Goal: Transaction & Acquisition: Purchase product/service

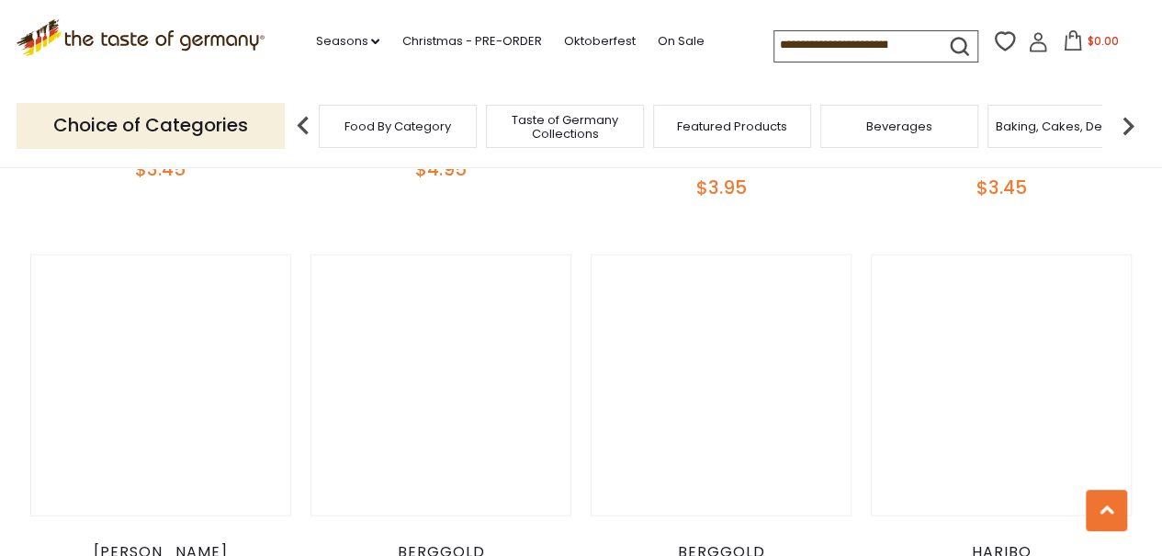
scroll to position [1470, 0]
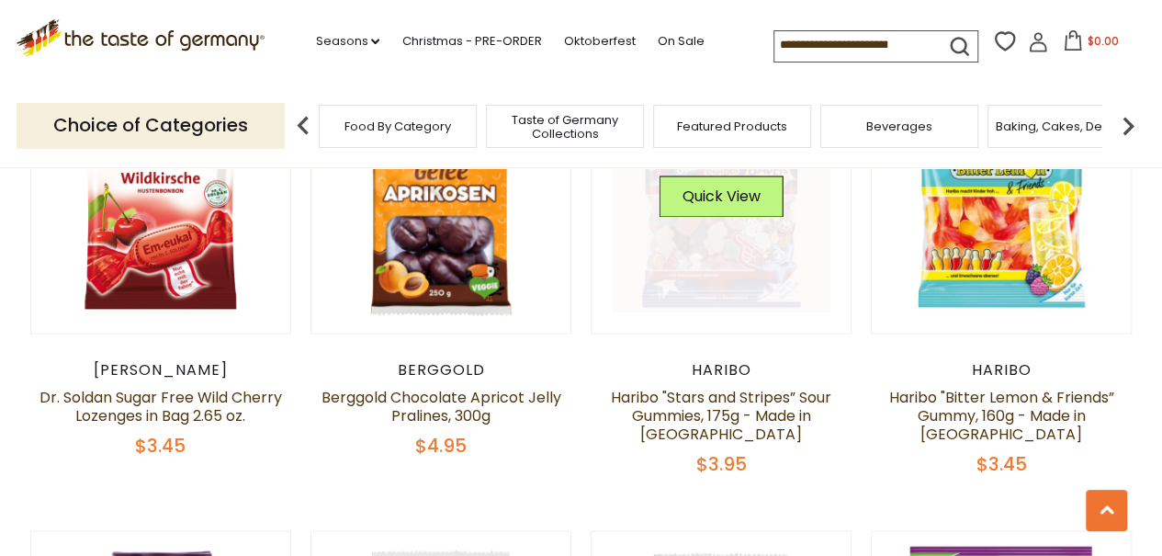
click at [711, 303] on link at bounding box center [721, 203] width 219 height 219
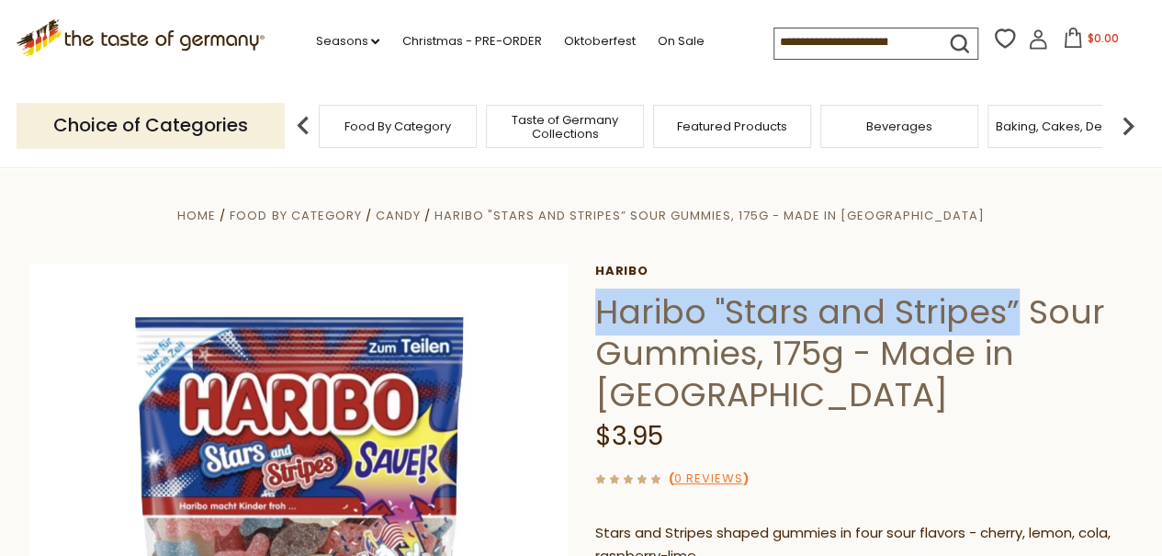
drag, startPoint x: 1011, startPoint y: 312, endPoint x: 595, endPoint y: 311, distance: 416.3
click at [595, 311] on h1 "Haribo "Stars and Stripes” Sour Gummies, 175g - Made in [GEOGRAPHIC_DATA]" at bounding box center [864, 353] width 538 height 124
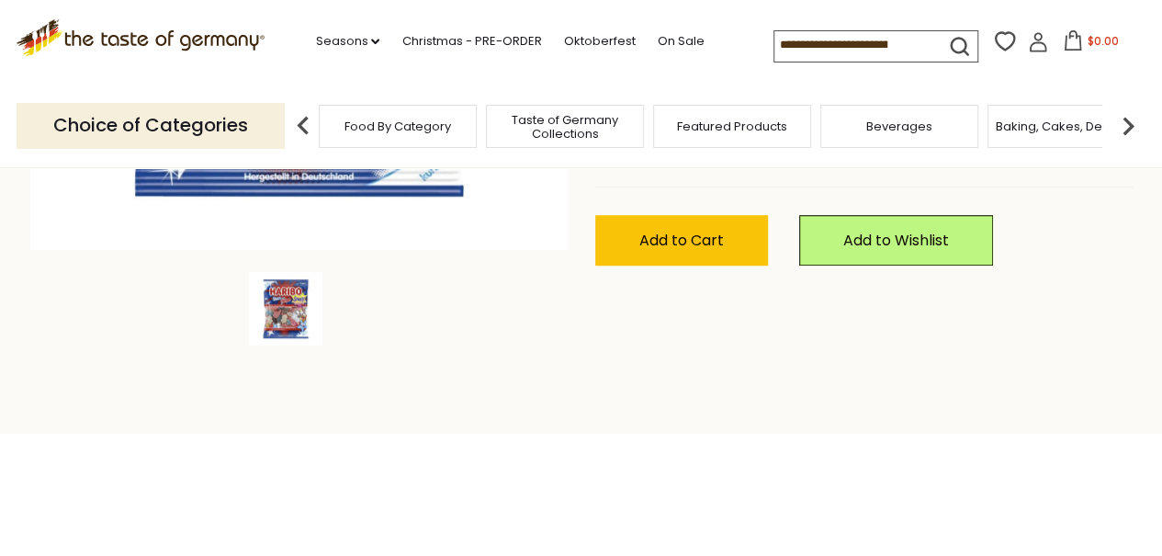
scroll to position [276, 0]
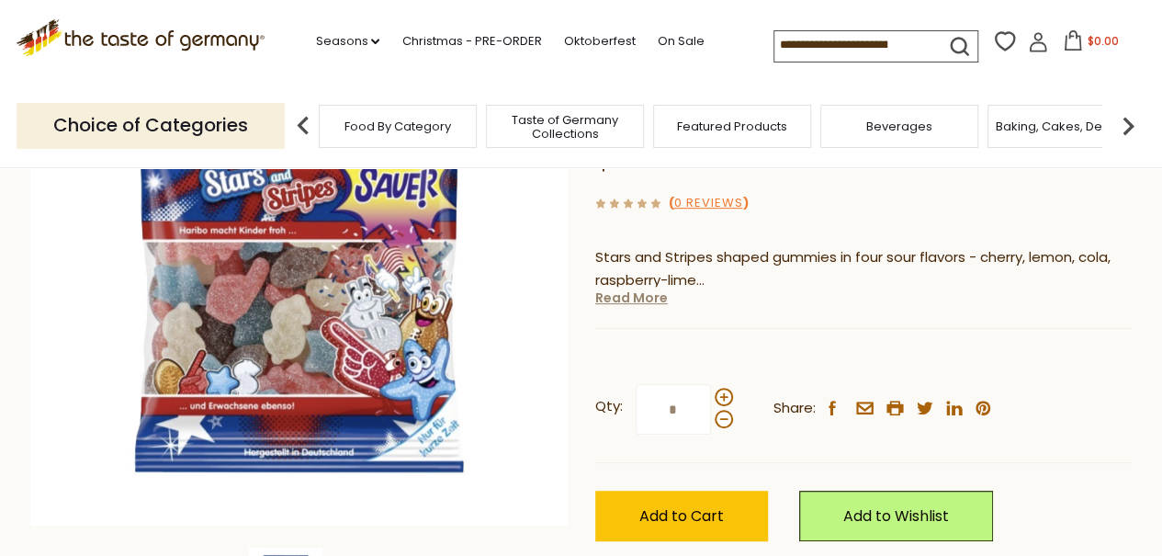
click at [654, 299] on link "Read More" at bounding box center [631, 298] width 73 height 18
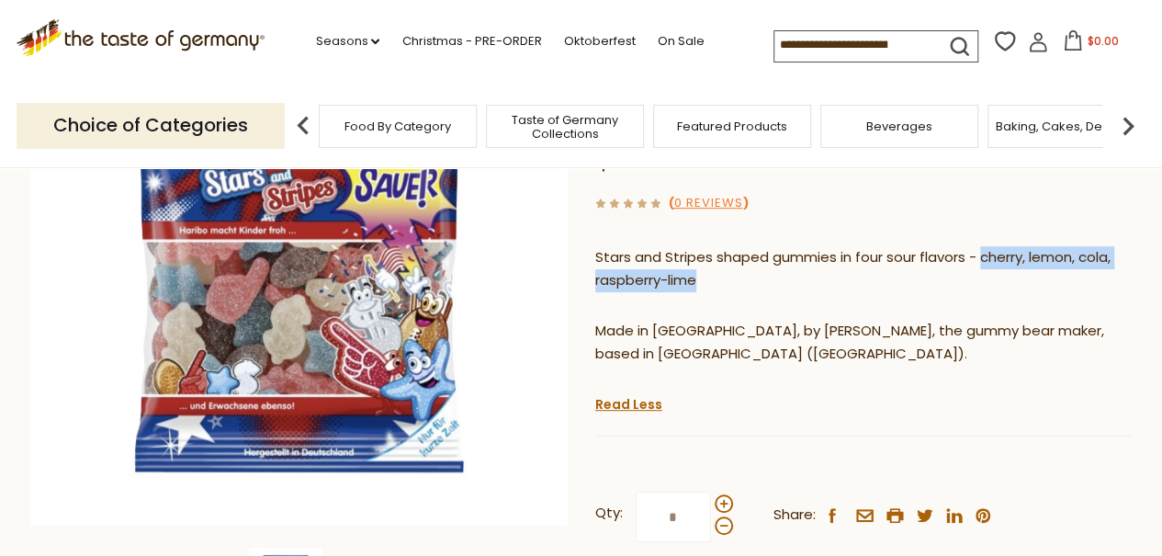
drag, startPoint x: 981, startPoint y: 257, endPoint x: 1005, endPoint y: 285, distance: 36.5
click at [1005, 285] on p "Stars and Stripes shaped gummies in four sour flavors - cherry, lemon, cola, ra…" at bounding box center [864, 269] width 538 height 46
copy p "cherry, lemon, cola, raspberry-lime"
click at [715, 281] on p "Stars and Stripes shaped gummies in four sour flavors - cherry, lemon, cola, ra…" at bounding box center [864, 269] width 538 height 46
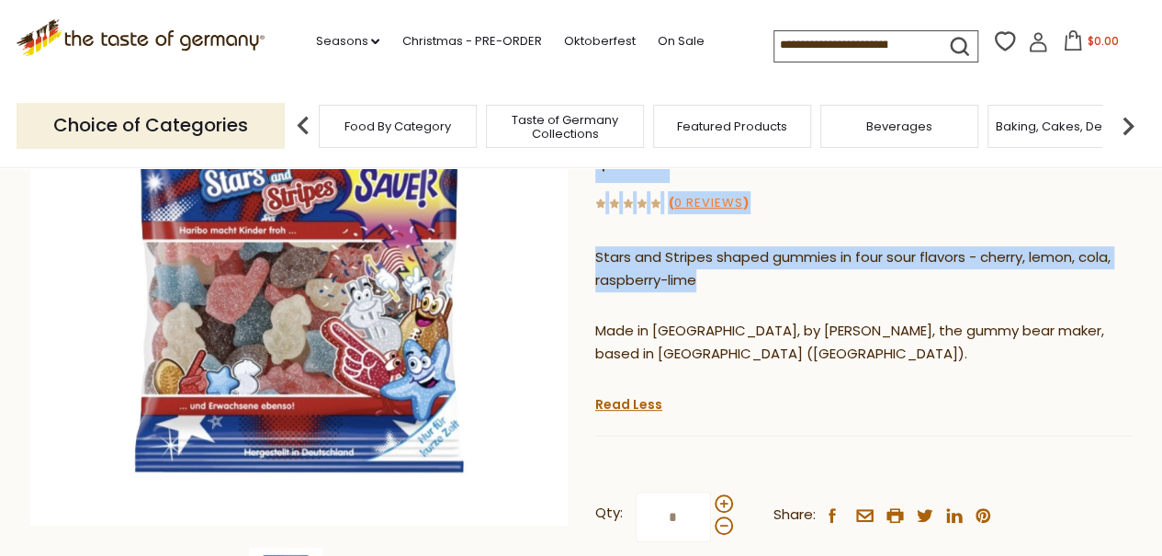
drag, startPoint x: 579, startPoint y: 266, endPoint x: 570, endPoint y: 262, distance: 9.9
click at [570, 262] on div "Home Food By Category Candy Haribo "Stars and Stripes” Sour Gummies, 175g - Mad…" at bounding box center [582, 308] width 1130 height 761
click at [652, 275] on p "Stars and Stripes shaped gummies in four sour flavors - cherry, lemon, cola, ra…" at bounding box center [864, 269] width 538 height 46
drag, startPoint x: 597, startPoint y: 260, endPoint x: 706, endPoint y: 281, distance: 110.5
click at [706, 281] on p "Stars and Stripes shaped gummies in four sour flavors - cherry, lemon, cola, ra…" at bounding box center [864, 269] width 538 height 46
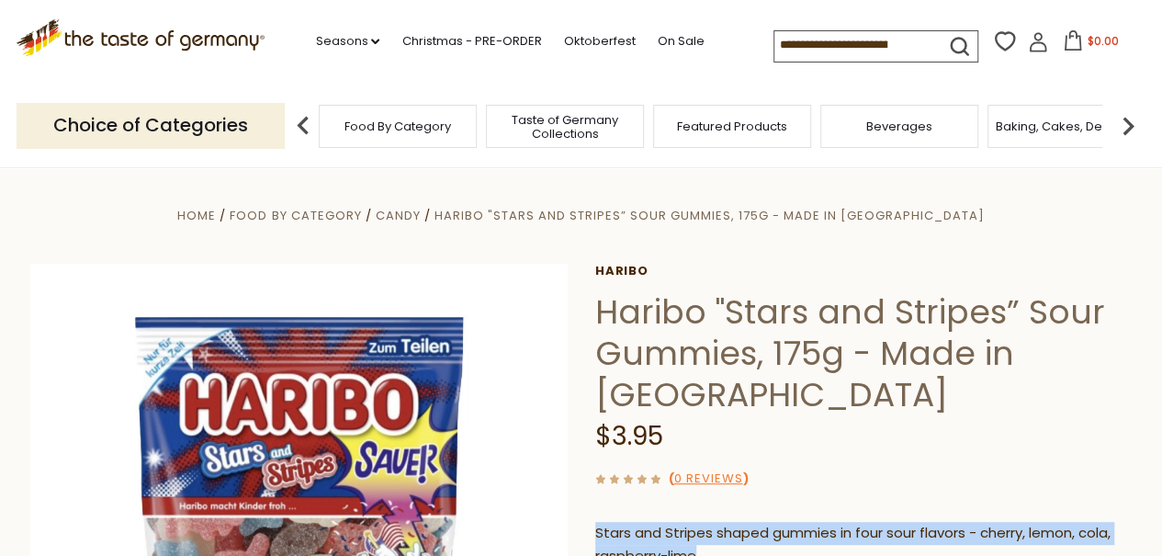
scroll to position [184, 0]
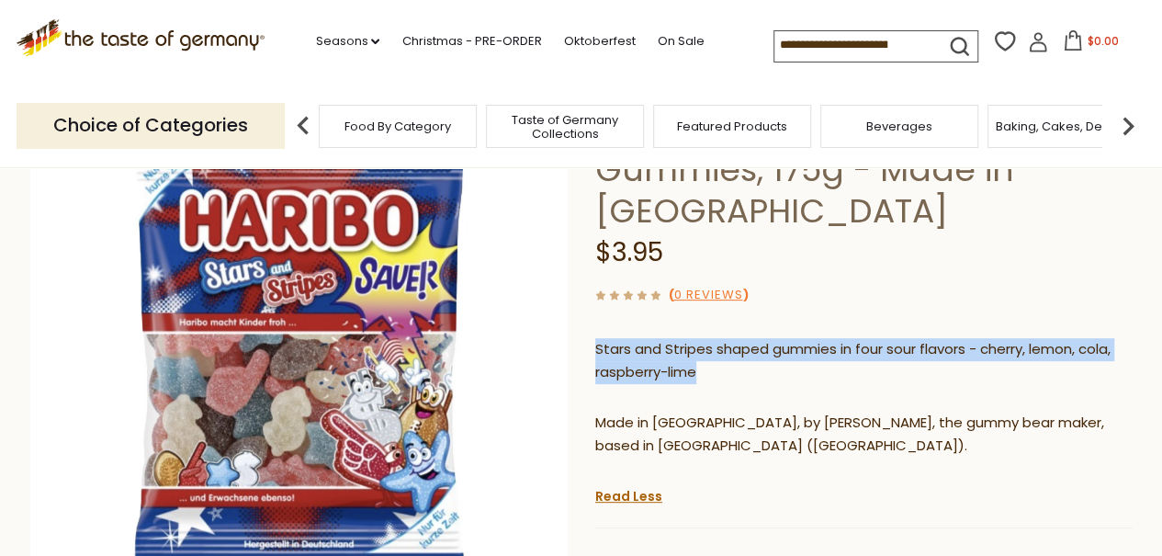
click at [715, 457] on p "Made in Germany, by Haribo, the gummy bear maker, based in Bonn (North-Rhine We…" at bounding box center [864, 435] width 538 height 46
